Goal: Transaction & Acquisition: Purchase product/service

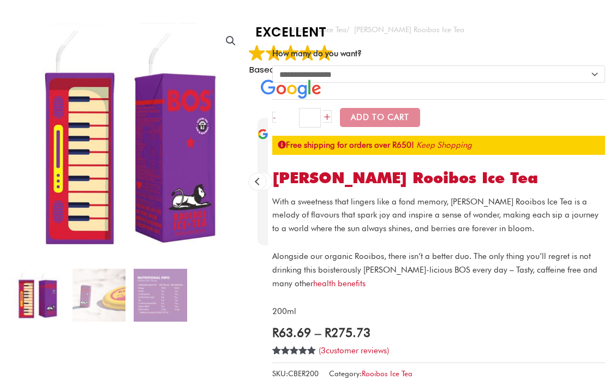
scroll to position [109, 0]
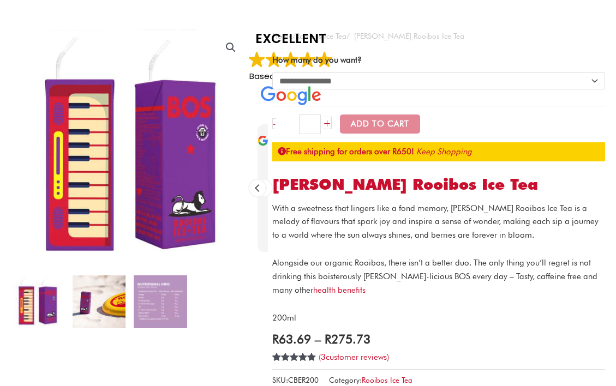
click at [108, 299] on img at bounding box center [99, 302] width 53 height 53
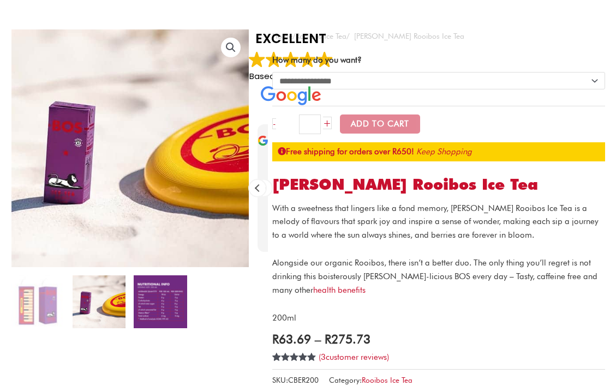
click at [140, 300] on img at bounding box center [160, 302] width 53 height 53
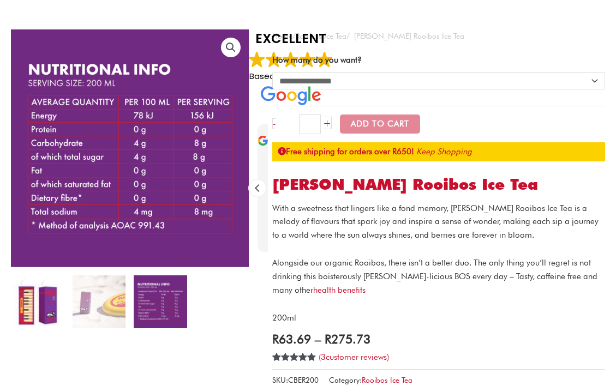
click at [29, 299] on img at bounding box center [37, 302] width 53 height 53
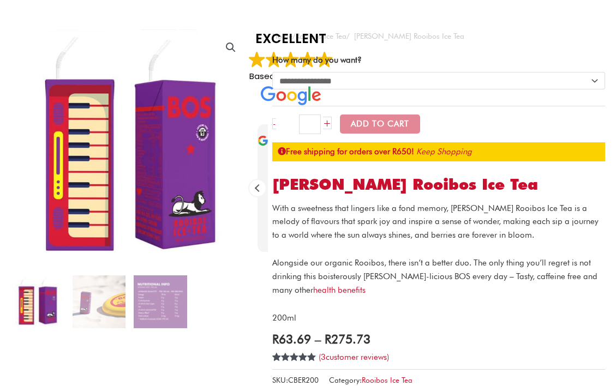
click at [58, 302] on img at bounding box center [37, 302] width 53 height 53
click at [81, 306] on img at bounding box center [99, 302] width 53 height 53
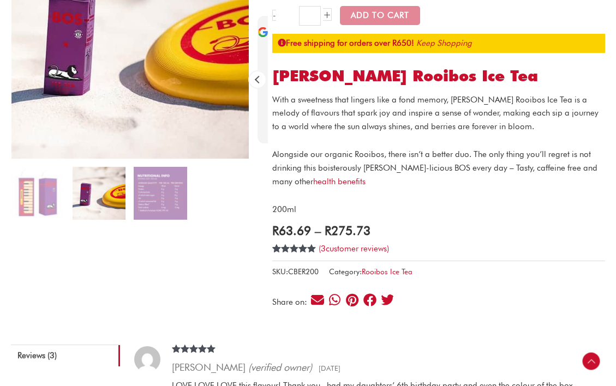
scroll to position [218, 0]
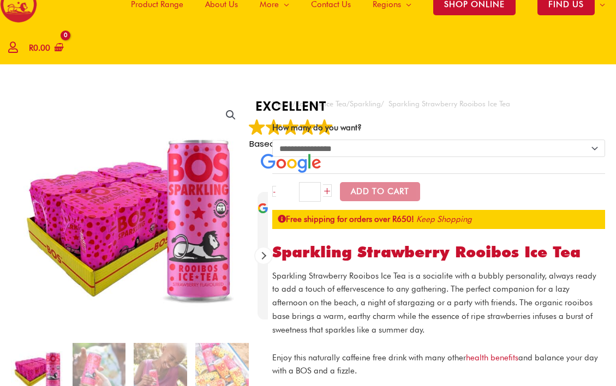
scroll to position [164, 0]
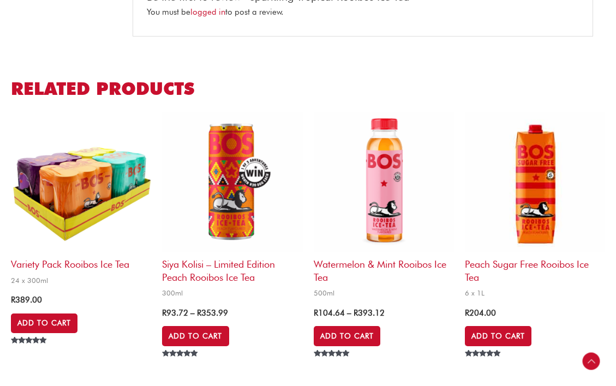
scroll to position [600, 0]
